Goal: Information Seeking & Learning: Learn about a topic

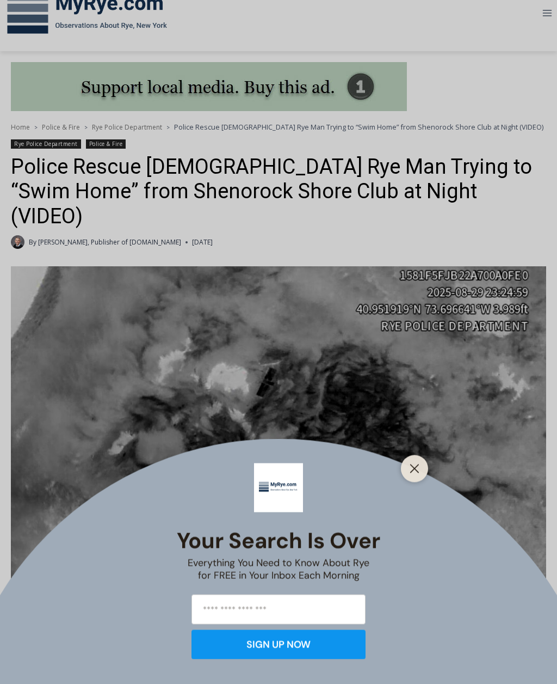
scroll to position [169, 0]
click at [413, 472] on line "Close" at bounding box center [415, 469] width 8 height 8
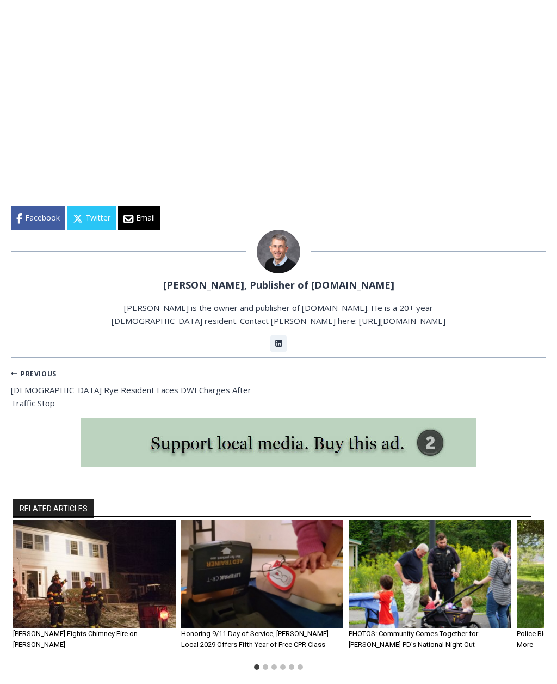
scroll to position [1641, 0]
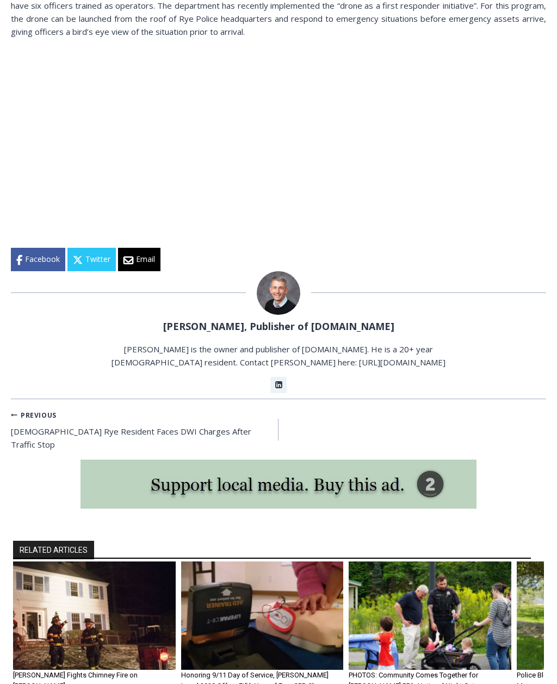
click at [39, 408] on link "Previous Previous 56-Year-Old Rye Resident Faces DWI Charges After Traffic Stop" at bounding box center [145, 430] width 268 height 44
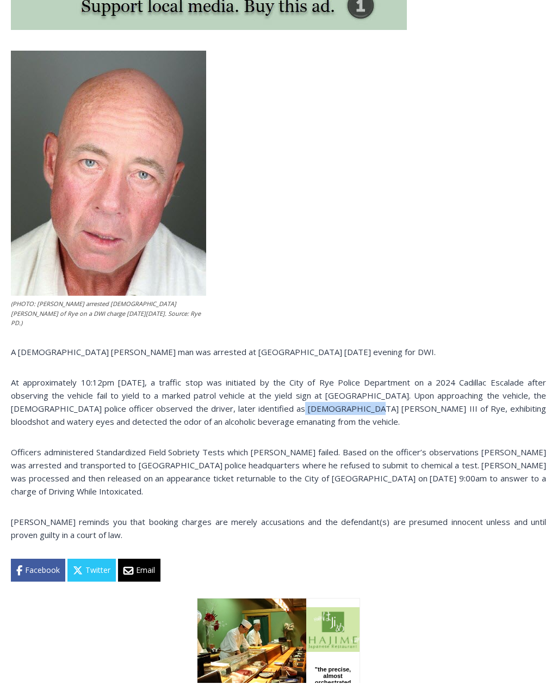
scroll to position [437, 0]
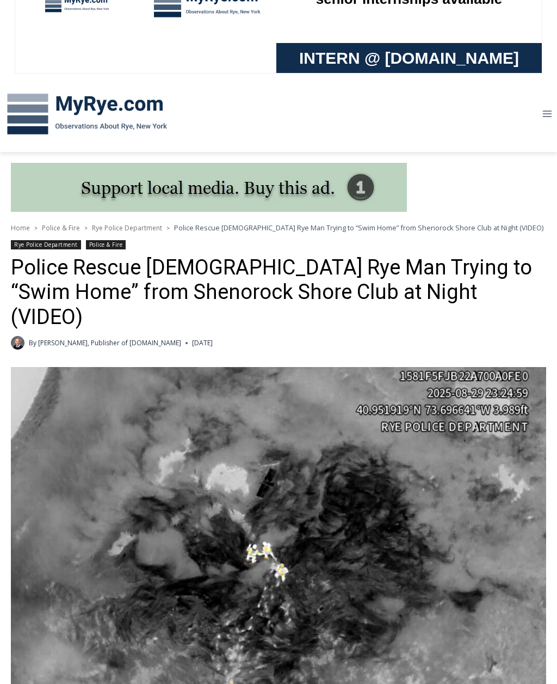
scroll to position [54, 0]
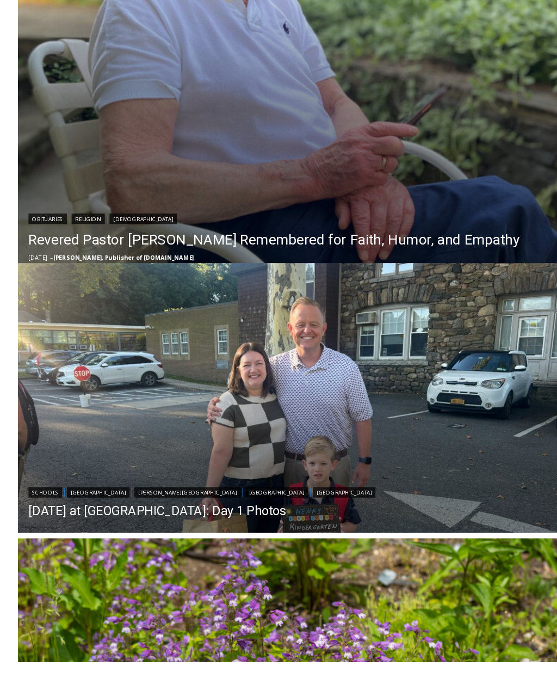
scroll to position [524, 0]
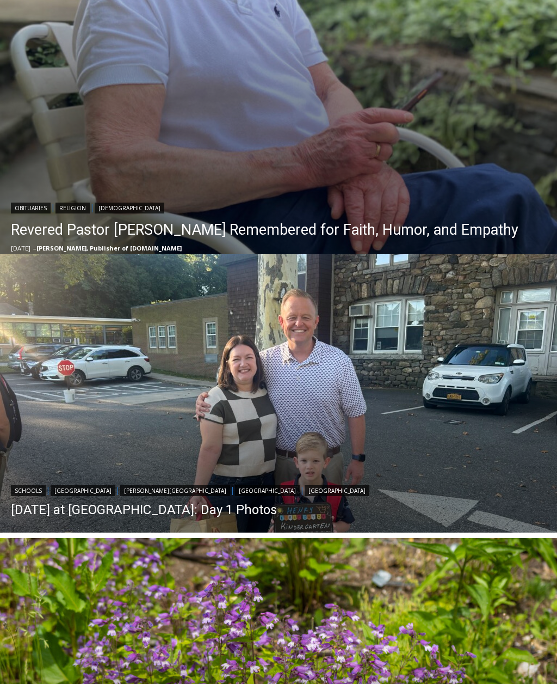
click at [306, 517] on link "First Day of School at Rye City Schools: Day 1 Photos" at bounding box center [190, 509] width 359 height 16
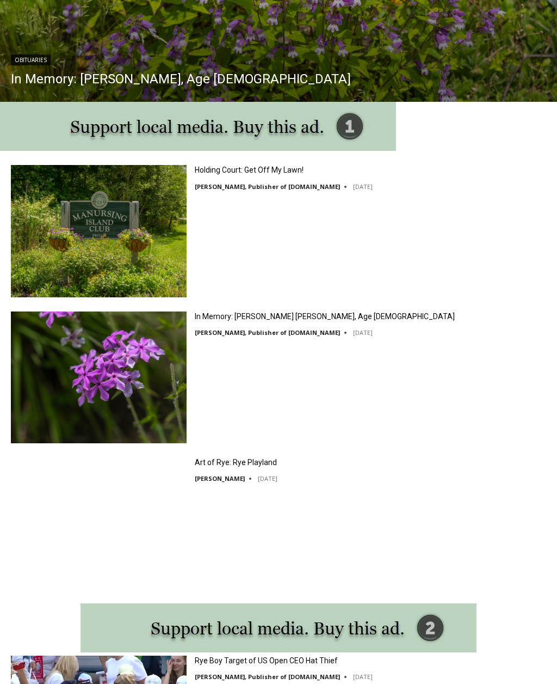
scroll to position [1237, 0]
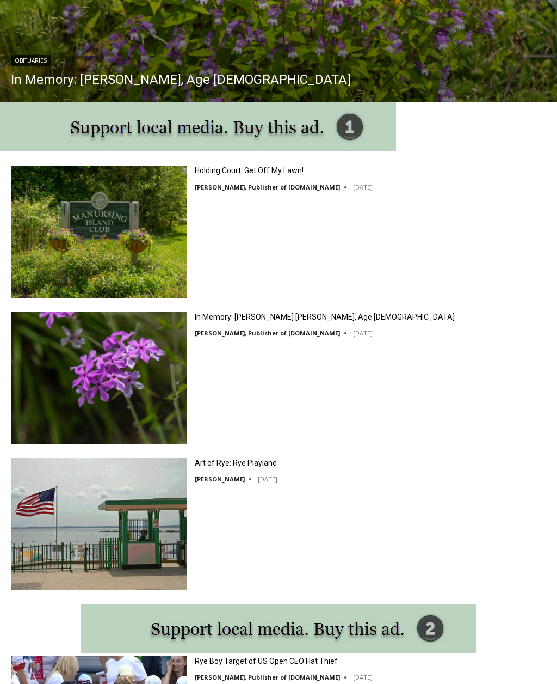
click at [123, 237] on img at bounding box center [99, 232] width 176 height 132
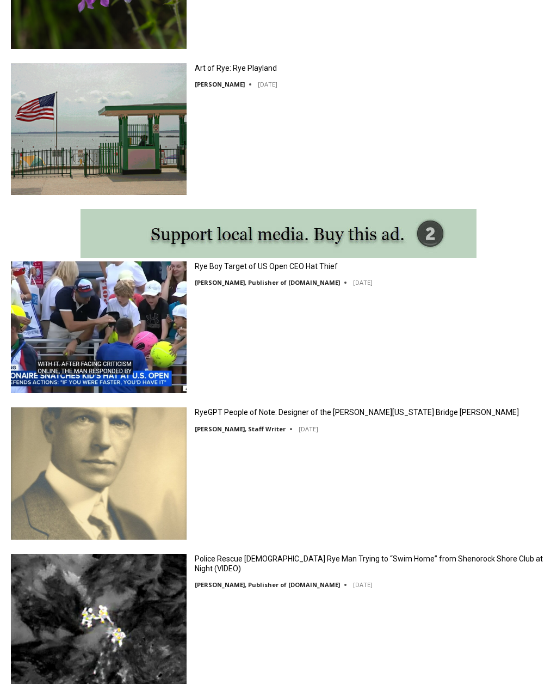
scroll to position [1634, 0]
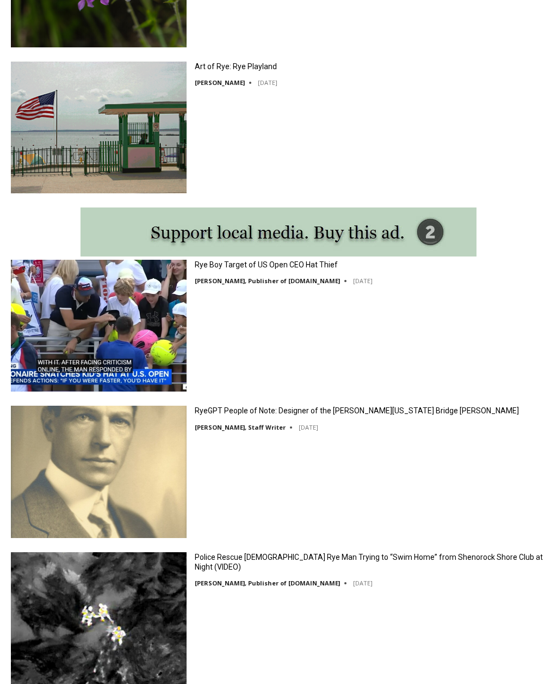
click at [296, 262] on link "Rye Boy Target of US Open CEO Hat Thief" at bounding box center [266, 265] width 143 height 10
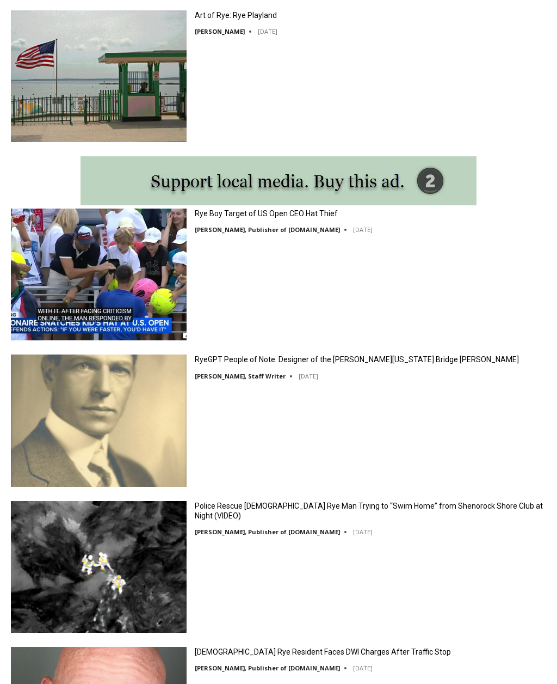
click at [418, 363] on link "RyeGPT People of Note: Designer of the [PERSON_NAME][US_STATE] Bridge [PERSON_N…" at bounding box center [357, 359] width 324 height 10
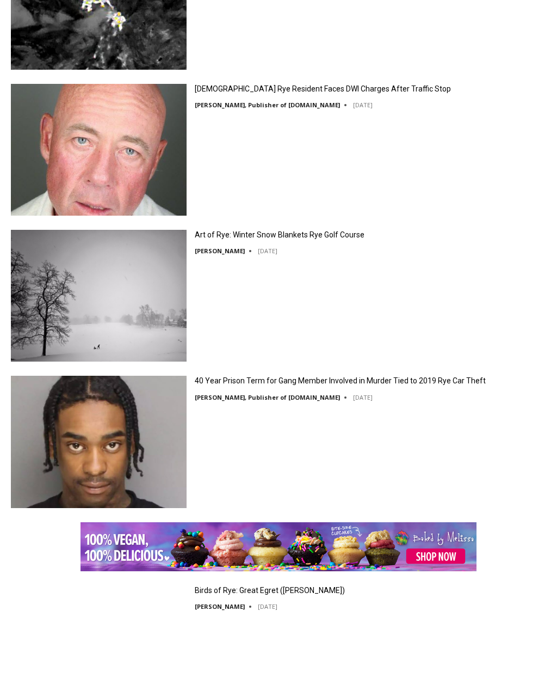
scroll to position [2248, 0]
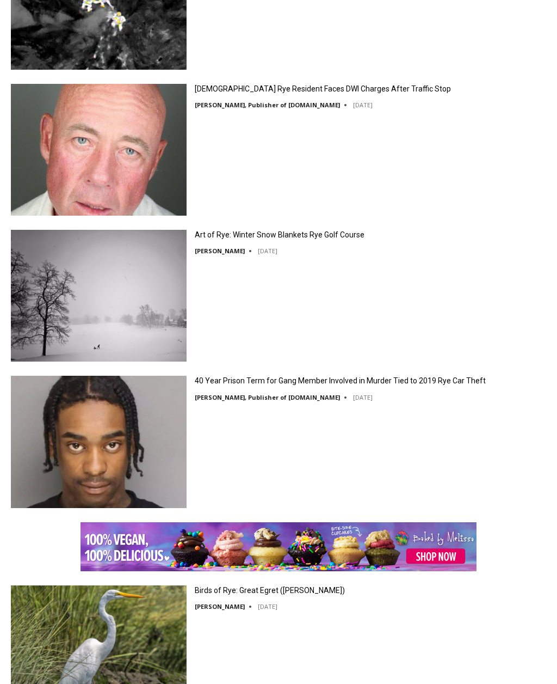
click at [426, 382] on link "40 Year Prison Term for Gang Member Involved in Murder Tied to 2019 Rye Car The…" at bounding box center [340, 381] width 291 height 10
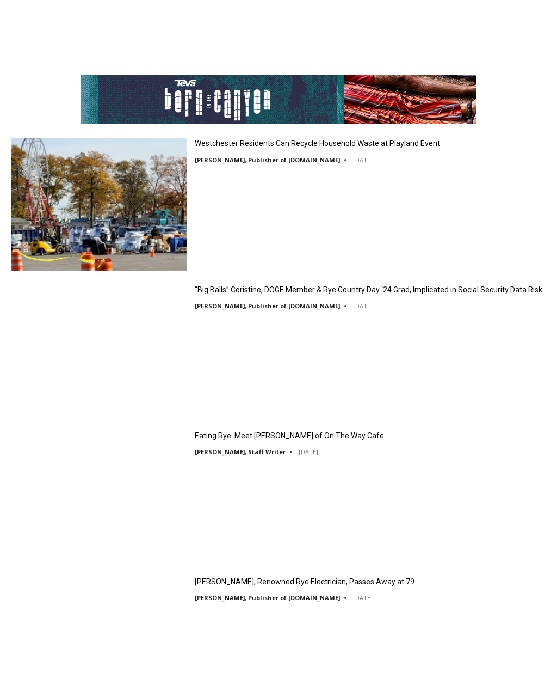
scroll to position [3234, 0]
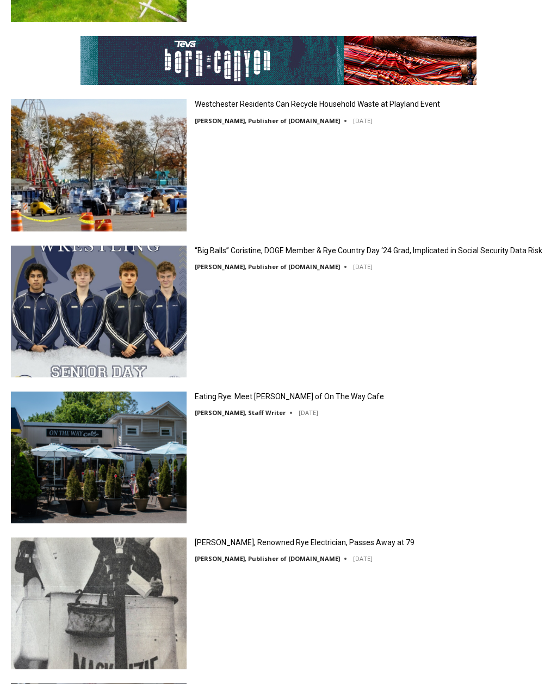
click at [377, 256] on link "“Big Balls” Coristine, DOGE Member & Rye Country Day ‘24 Grad, Implicated in So…" at bounding box center [369, 251] width 348 height 10
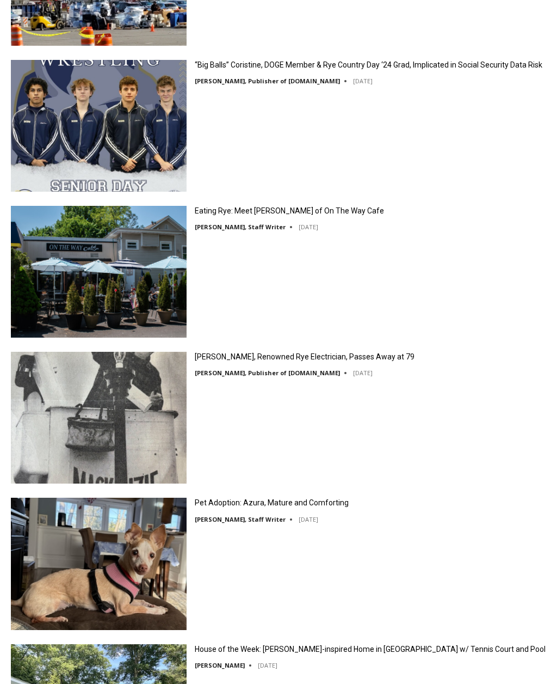
scroll to position [3427, 0]
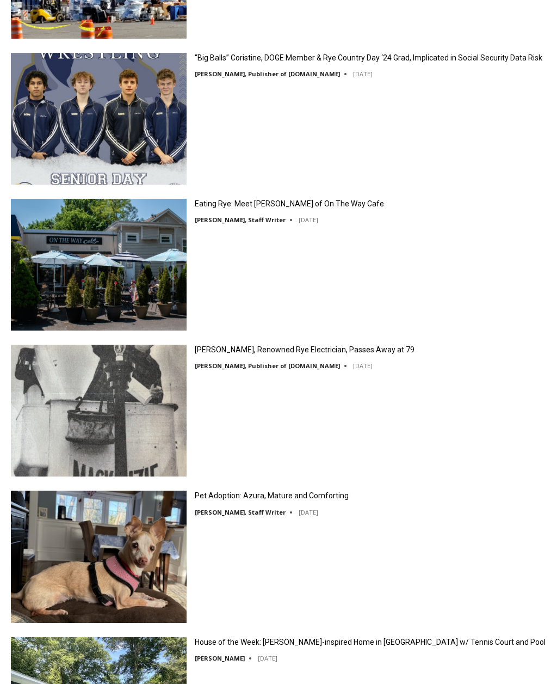
click at [304, 209] on link "Eating Rye: Meet Joseph Mortelliti of On The Way Cafe" at bounding box center [289, 204] width 189 height 10
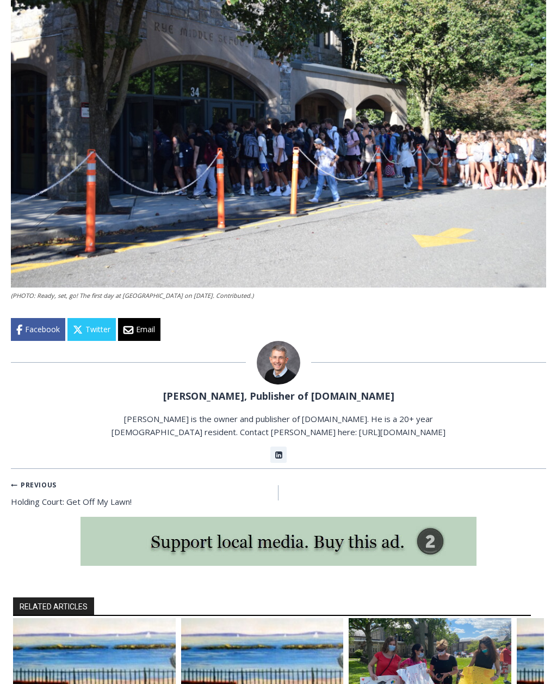
scroll to position [2525, 0]
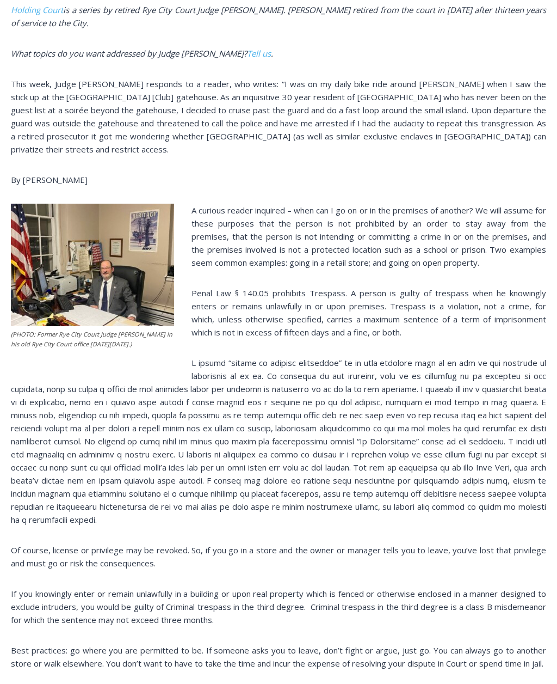
scroll to position [769, 0]
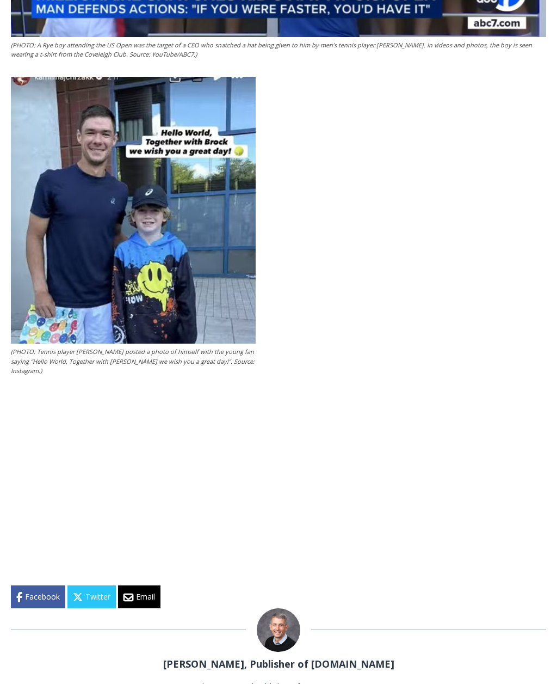
scroll to position [1260, 0]
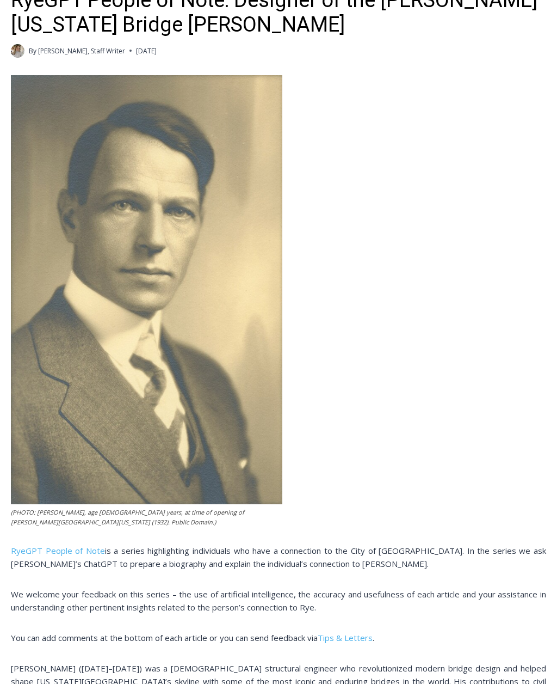
scroll to position [311, 0]
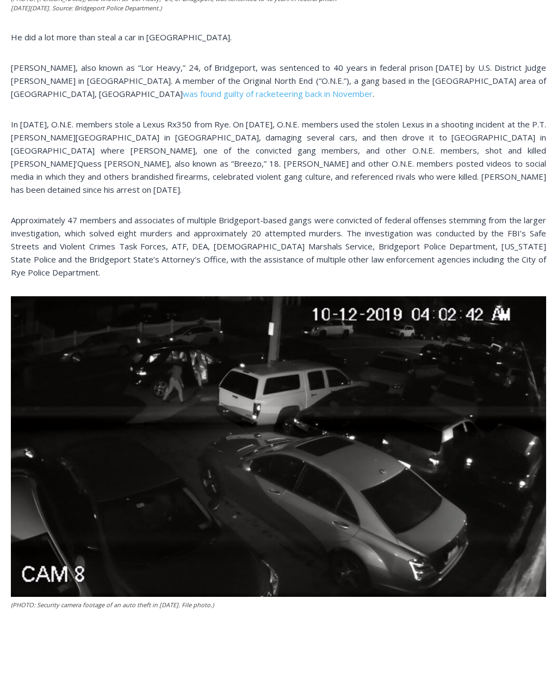
scroll to position [715, 0]
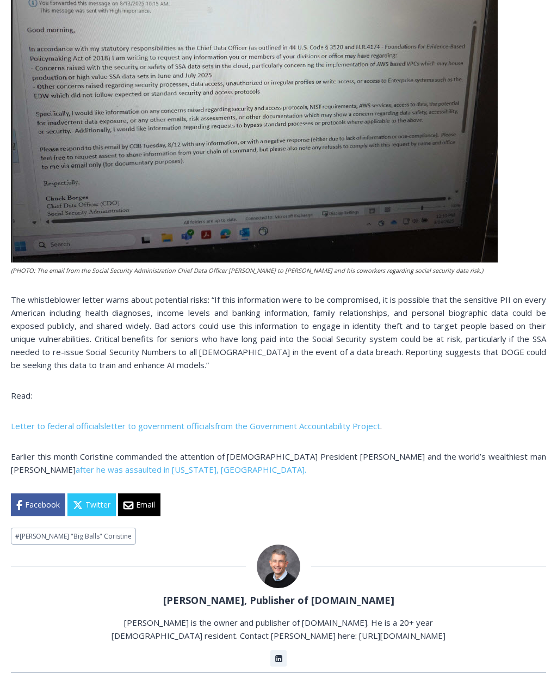
scroll to position [1158, 0]
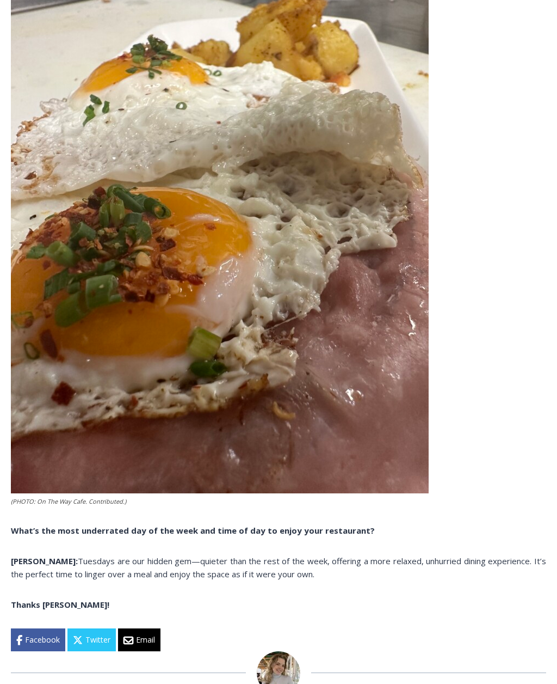
scroll to position [5807, 0]
